Goal: Navigation & Orientation: Find specific page/section

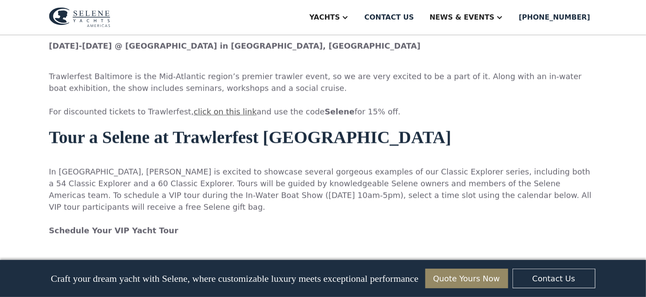
scroll to position [627, 0]
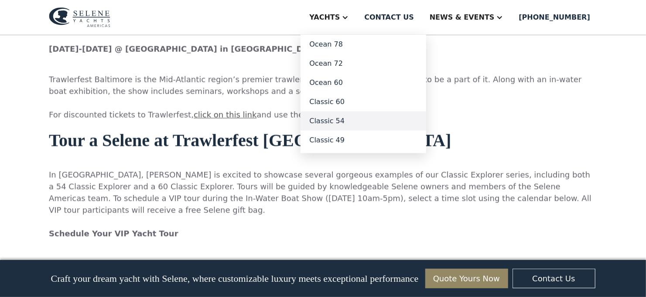
click at [357, 121] on link "Classic 54" at bounding box center [363, 121] width 126 height 19
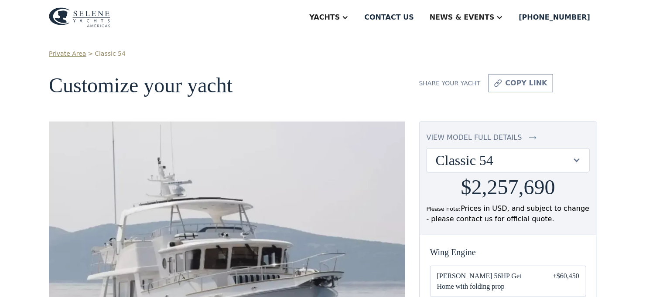
click at [576, 160] on div at bounding box center [576, 160] width 8 height 8
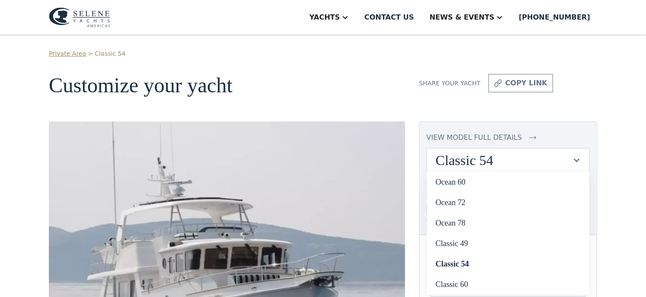
click at [560, 82] on div "Share your yacht copy link" at bounding box center [508, 83] width 178 height 18
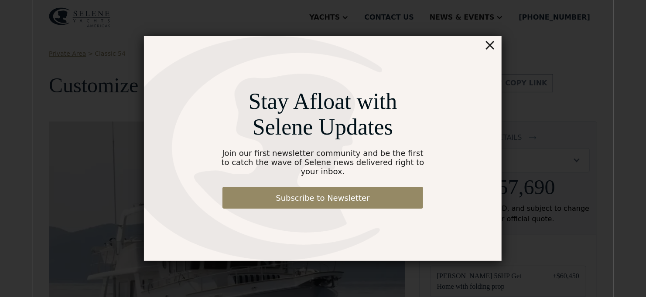
click at [491, 50] on div "×" at bounding box center [489, 44] width 13 height 17
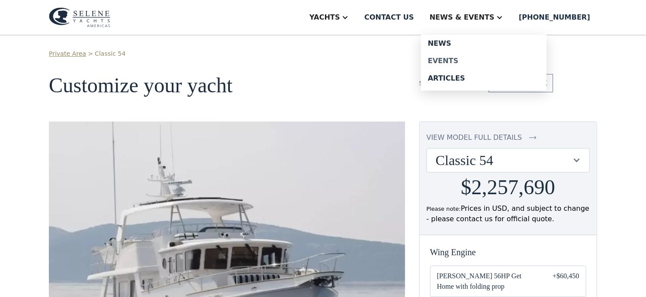
click at [466, 58] on div "Events" at bounding box center [484, 61] width 112 height 7
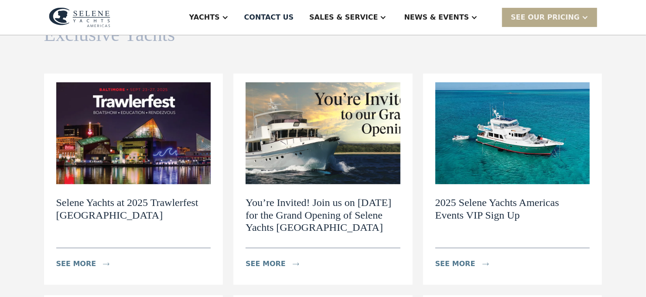
scroll to position [82, 0]
